Goal: Navigation & Orientation: Find specific page/section

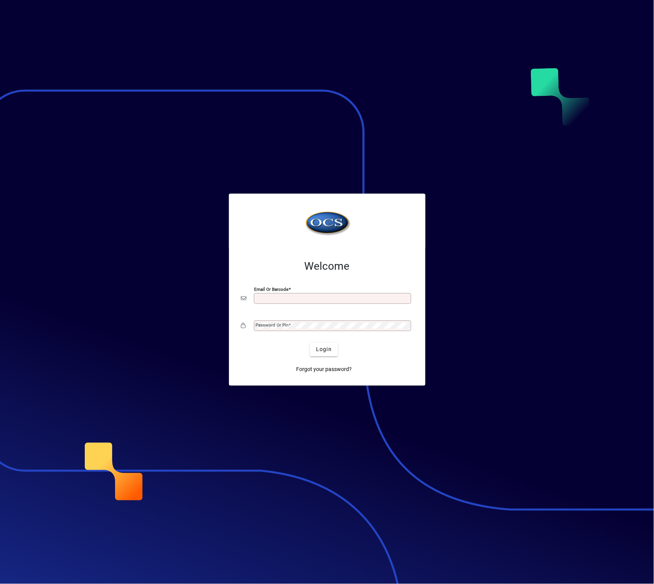
click at [266, 302] on div "Email or Barcode" at bounding box center [332, 298] width 157 height 11
click at [280, 296] on input "Email or Barcode" at bounding box center [333, 298] width 155 height 6
type input "**********"
click at [310, 342] on button "Login" at bounding box center [324, 349] width 28 height 14
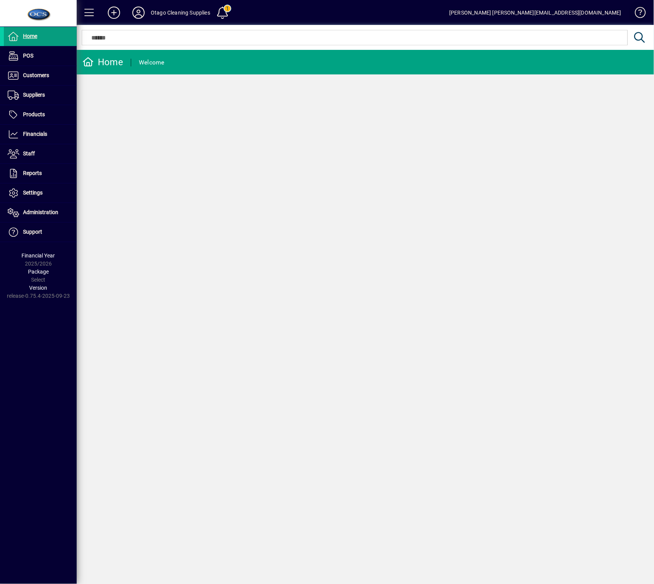
click at [637, 10] on span at bounding box center [636, 14] width 18 height 18
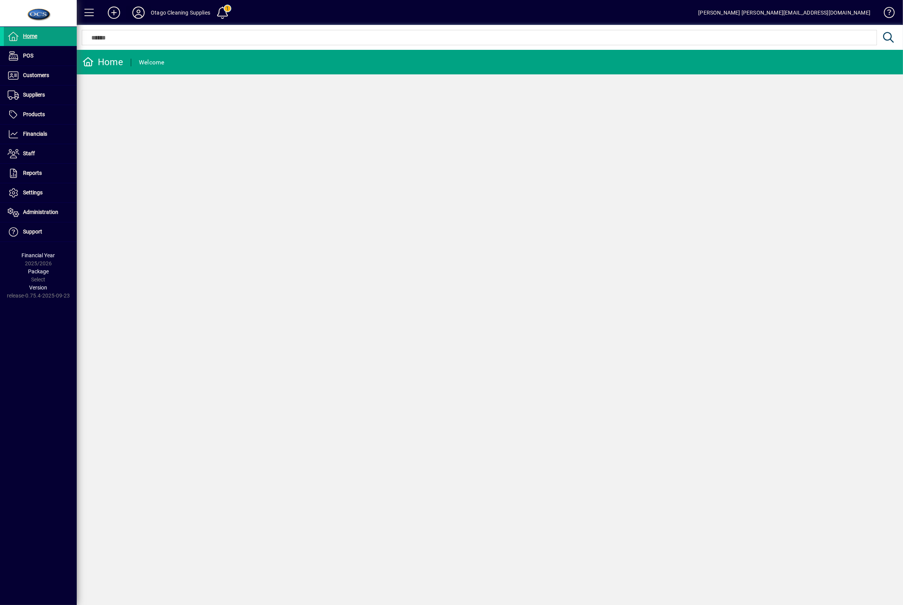
click at [137, 13] on icon at bounding box center [138, 13] width 15 height 12
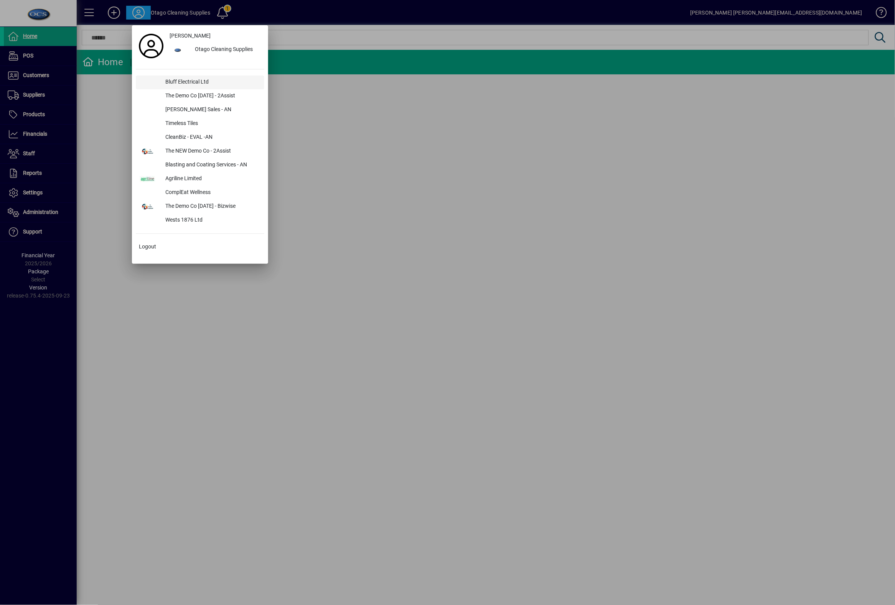
click at [200, 83] on div "Bluff Electrical Ltd" at bounding box center [211, 83] width 105 height 14
